Goal: Task Accomplishment & Management: Manage account settings

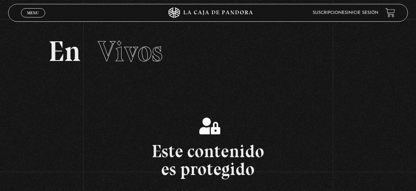
click at [372, 13] on link "Inicie sesión" at bounding box center [362, 13] width 31 height 4
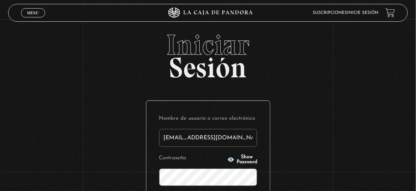
type input "dm_araya@hotmail.com"
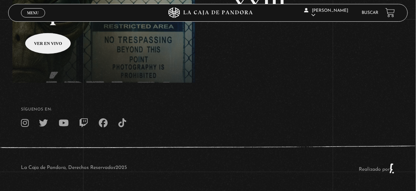
scroll to position [152, 0]
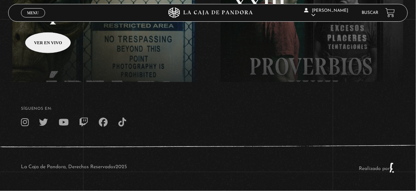
click at [34, 14] on span "Menu" at bounding box center [33, 13] width 12 height 4
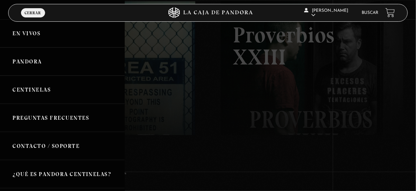
scroll to position [11, 0]
